Goal: Task Accomplishment & Management: Manage account settings

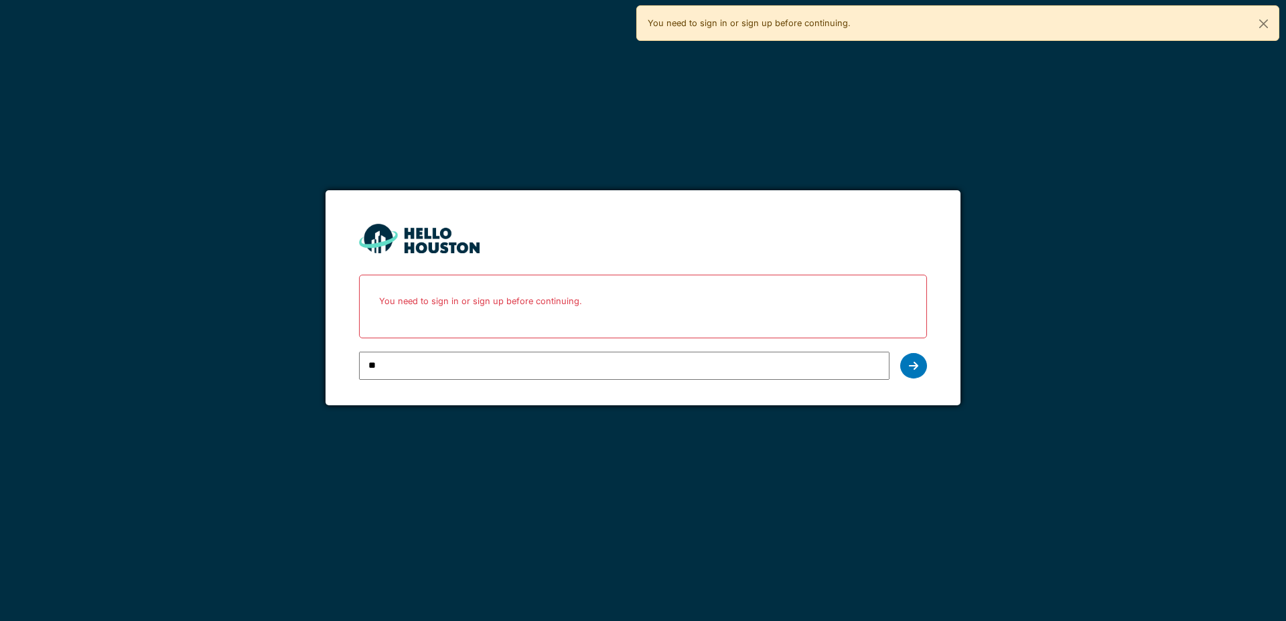
type input "*"
click at [915, 365] on icon at bounding box center [913, 365] width 9 height 11
click at [564, 136] on div "You don't seem to have an account yet. Please follow the link given by your com…" at bounding box center [643, 310] width 1286 height 621
click at [508, 372] on input "**********" at bounding box center [624, 366] width 530 height 28
type input "**********"
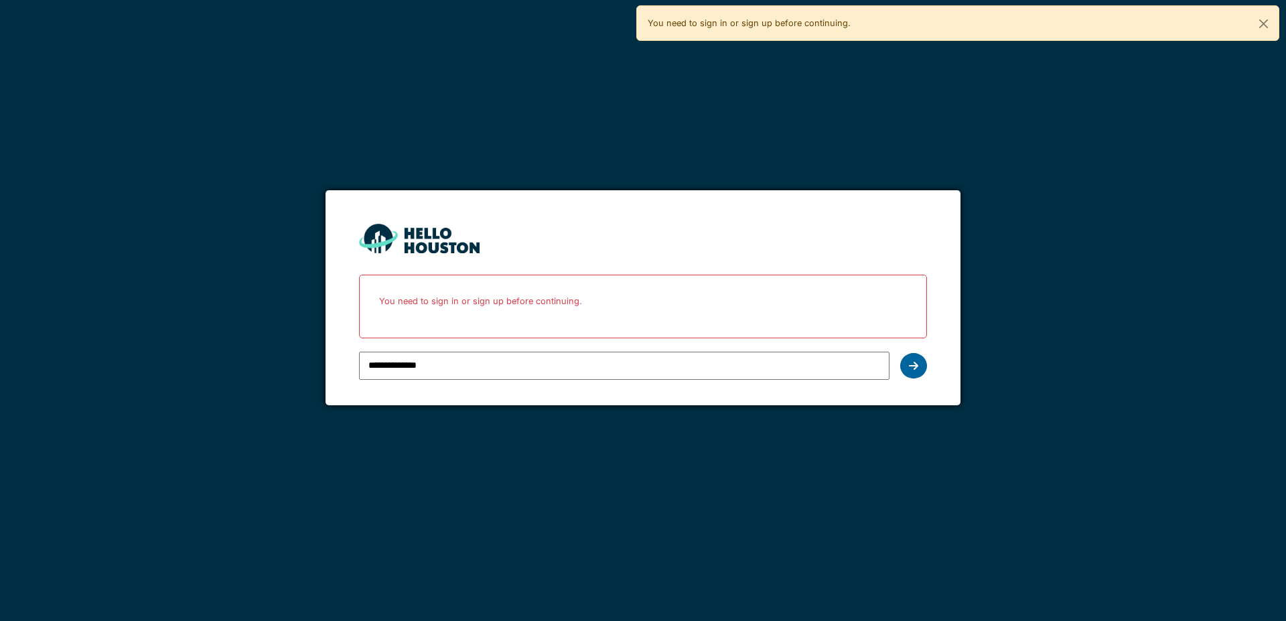
click at [914, 368] on icon at bounding box center [913, 365] width 9 height 11
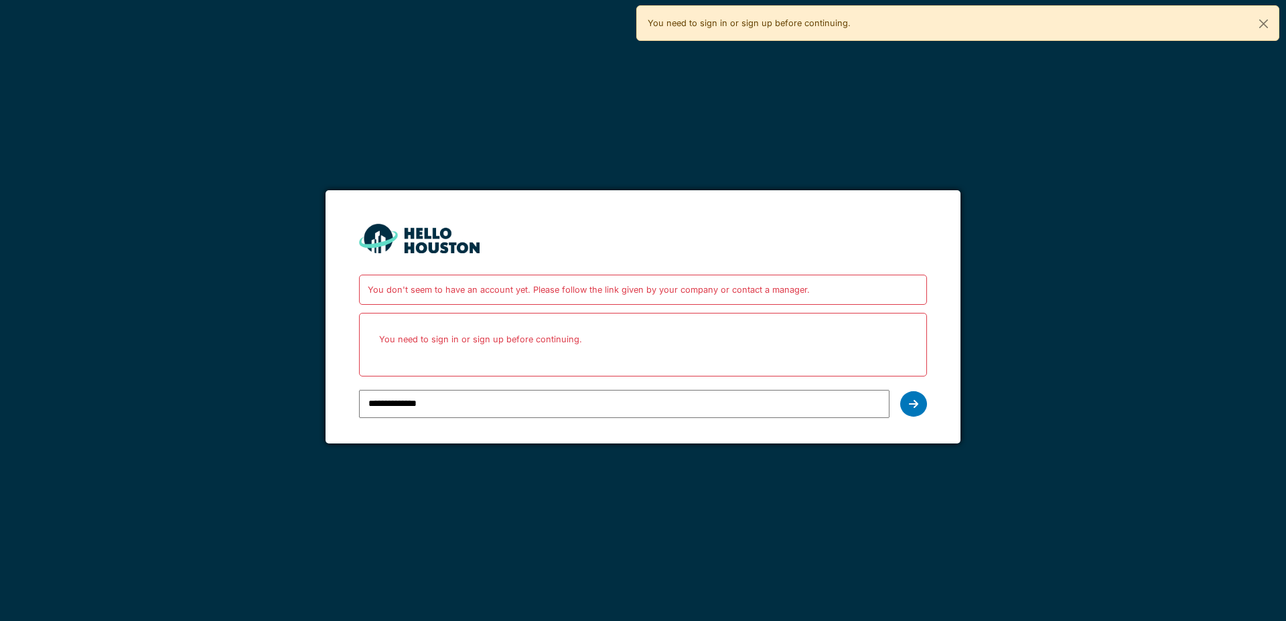
click at [575, 339] on p "You need to sign in or sign up before continuing." at bounding box center [643, 338] width 550 height 35
click at [578, 340] on p "You need to sign in or sign up before continuing." at bounding box center [643, 338] width 550 height 35
click at [577, 341] on p "You need to sign in or sign up before continuing." at bounding box center [643, 338] width 550 height 35
click at [904, 394] on div at bounding box center [913, 403] width 27 height 25
click at [915, 404] on icon at bounding box center [913, 403] width 9 height 11
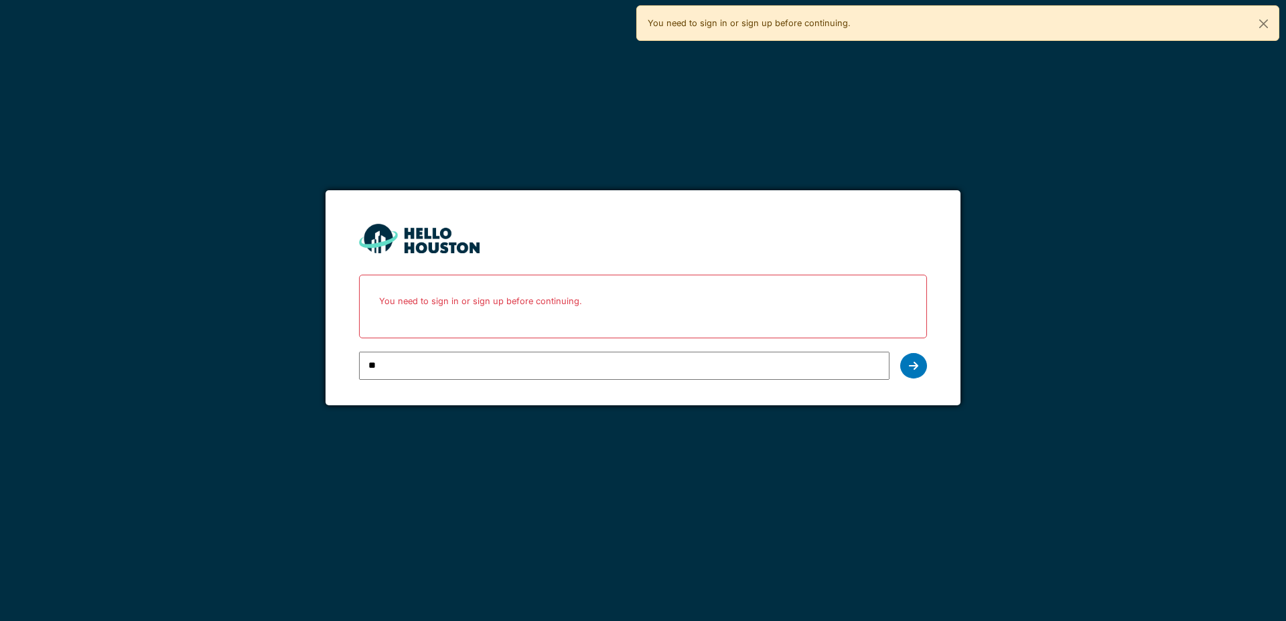
type input "*"
type input "**********"
click at [914, 363] on icon at bounding box center [913, 365] width 9 height 11
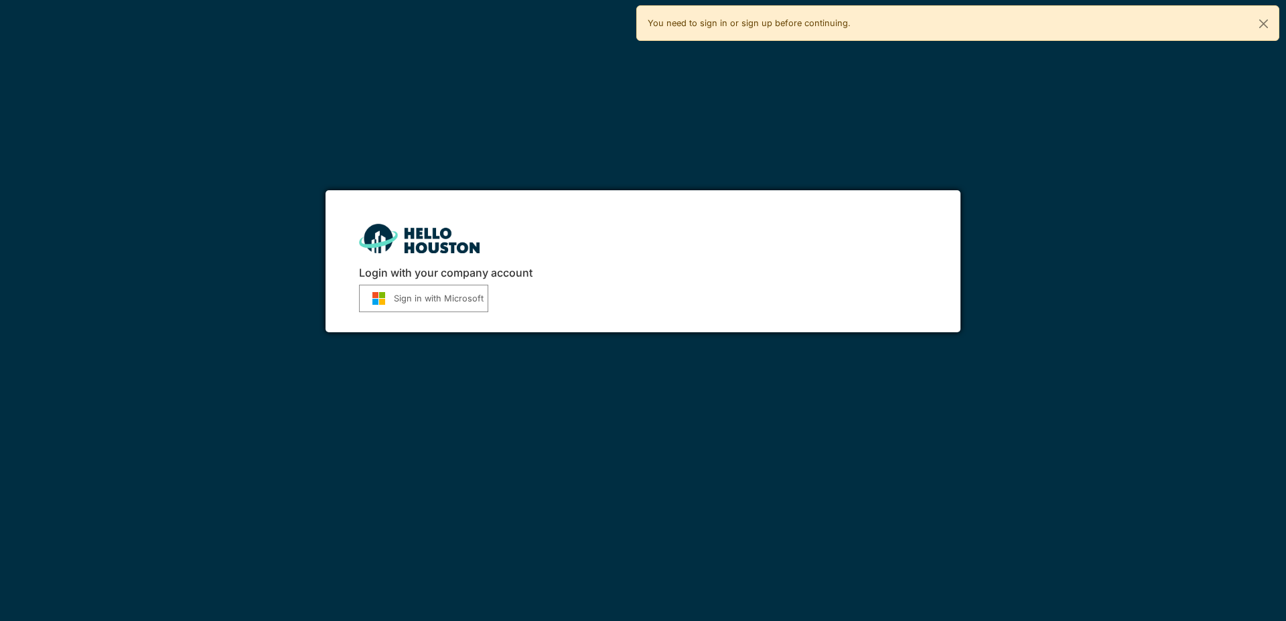
click at [493, 277] on h6 "Login with your company account" at bounding box center [642, 273] width 567 height 13
click at [457, 300] on button "Sign in with Microsoft" at bounding box center [423, 298] width 129 height 27
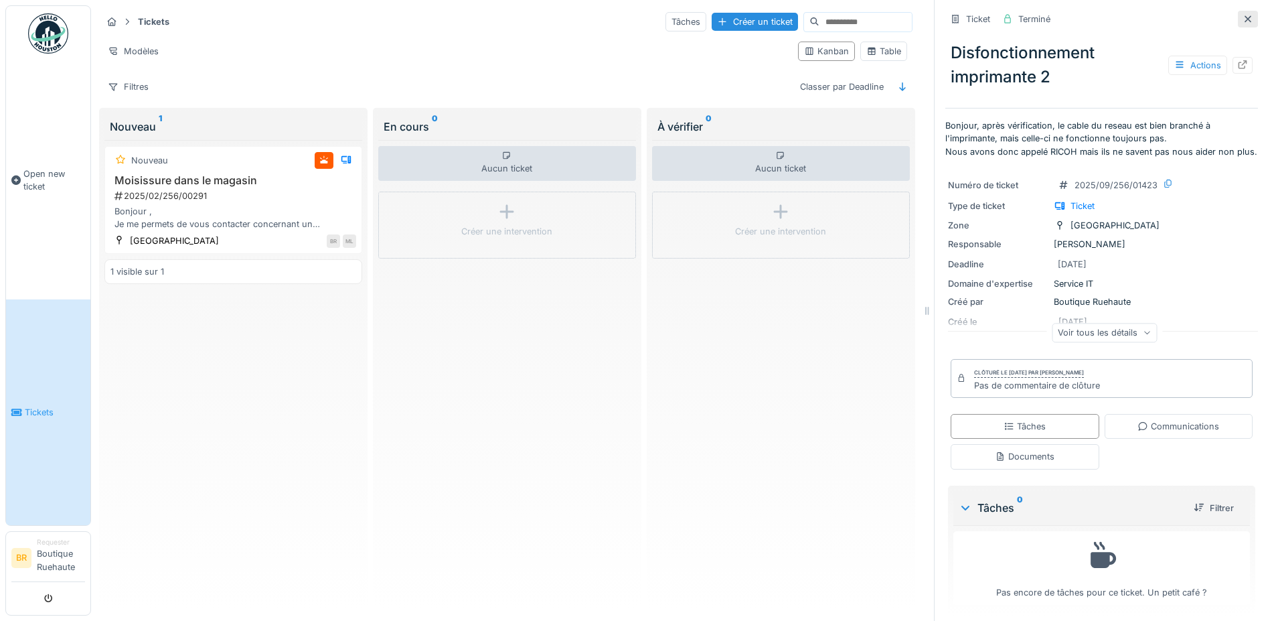
click at [1243, 21] on icon at bounding box center [1248, 19] width 11 height 9
